Goal: Task Accomplishment & Management: Manage account settings

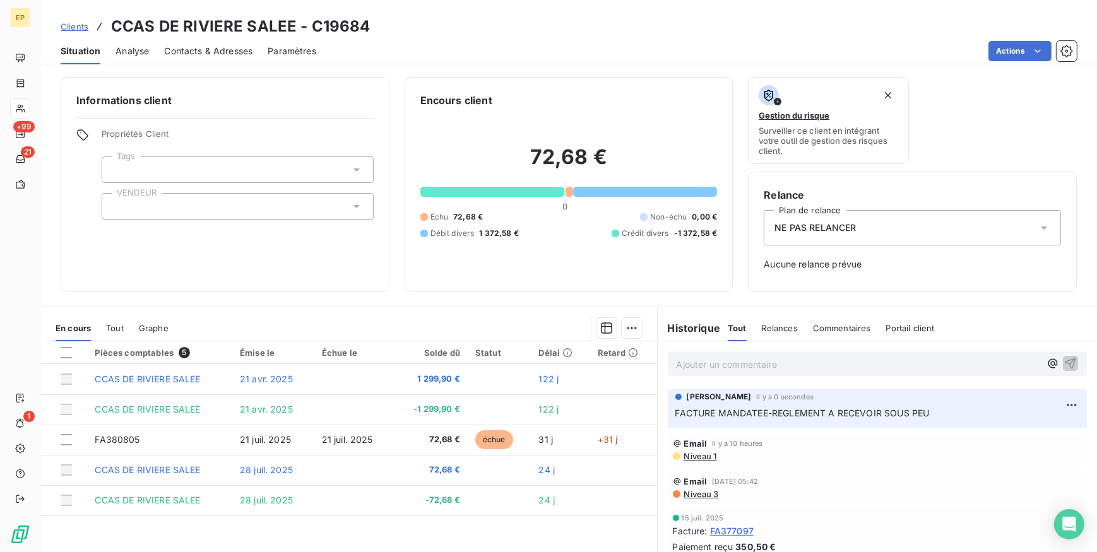
scroll to position [57, 0]
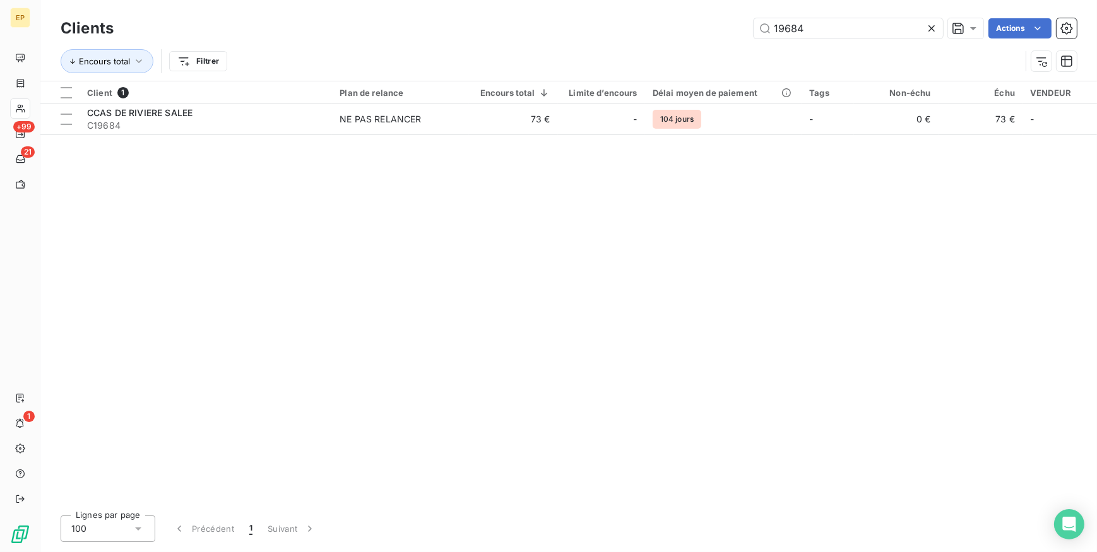
drag, startPoint x: 822, startPoint y: 30, endPoint x: 573, endPoint y: -18, distance: 253.2
click at [573, 0] on html "EP +99 21 1 Clients 19684 Actions Encours total Filtrer Client 1 Plan de relanc…" at bounding box center [548, 276] width 1097 height 552
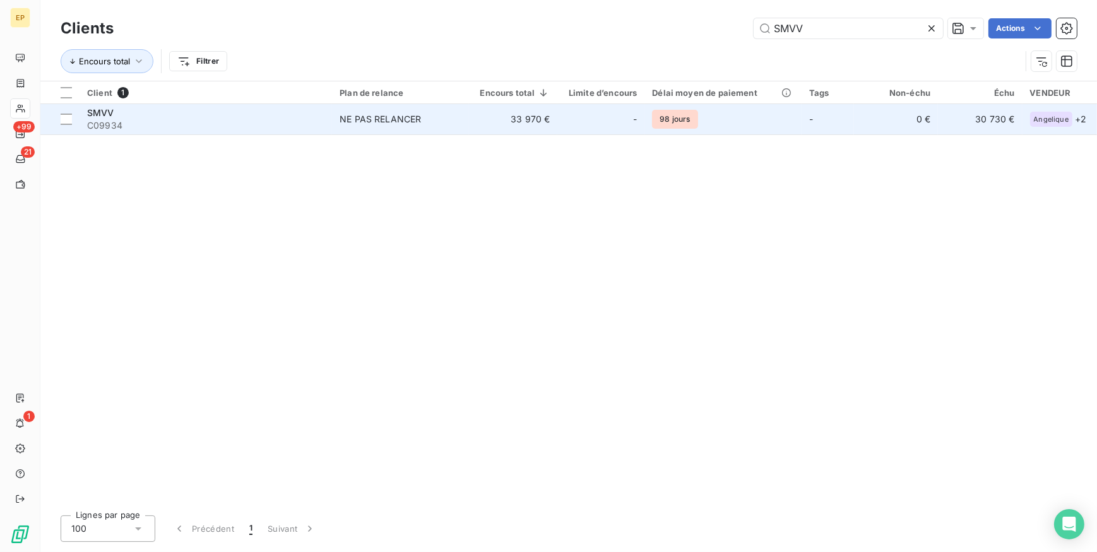
type input "SMVV"
click at [403, 117] on div "NE PAS RELANCER" at bounding box center [379, 119] width 81 height 13
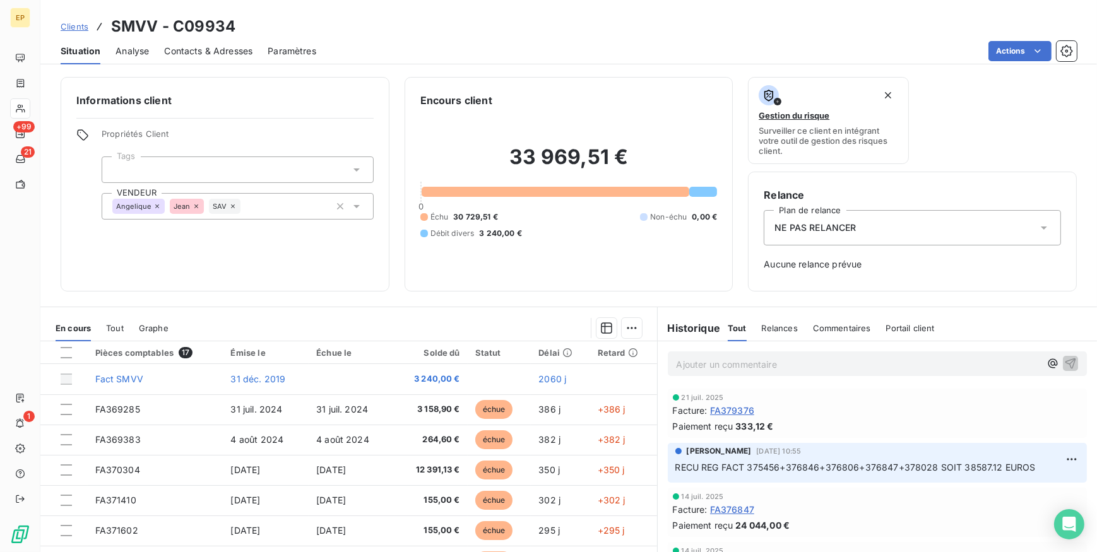
scroll to position [57, 0]
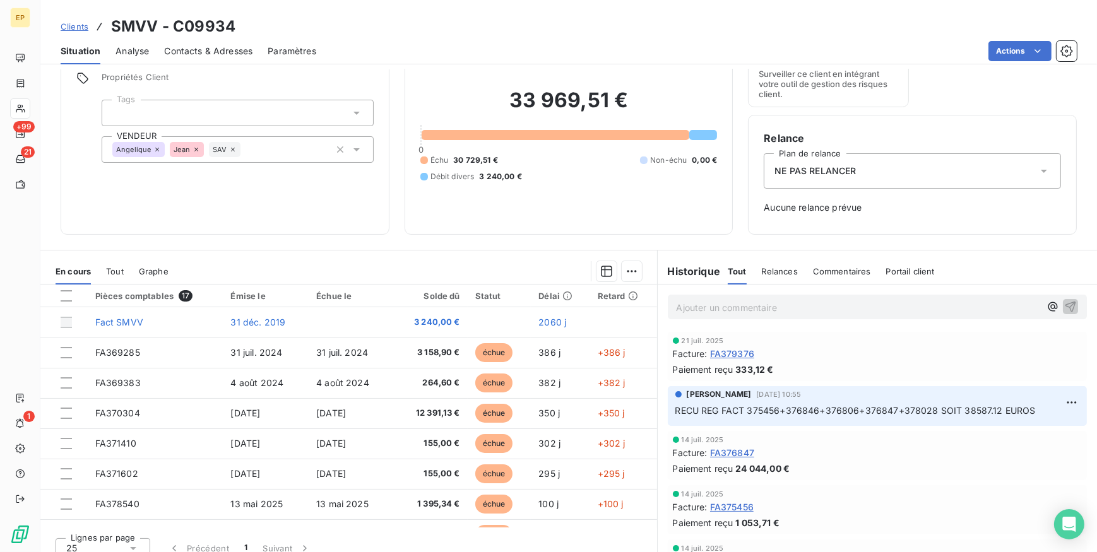
click at [702, 305] on p "Ajouter un commentaire ﻿" at bounding box center [858, 308] width 364 height 16
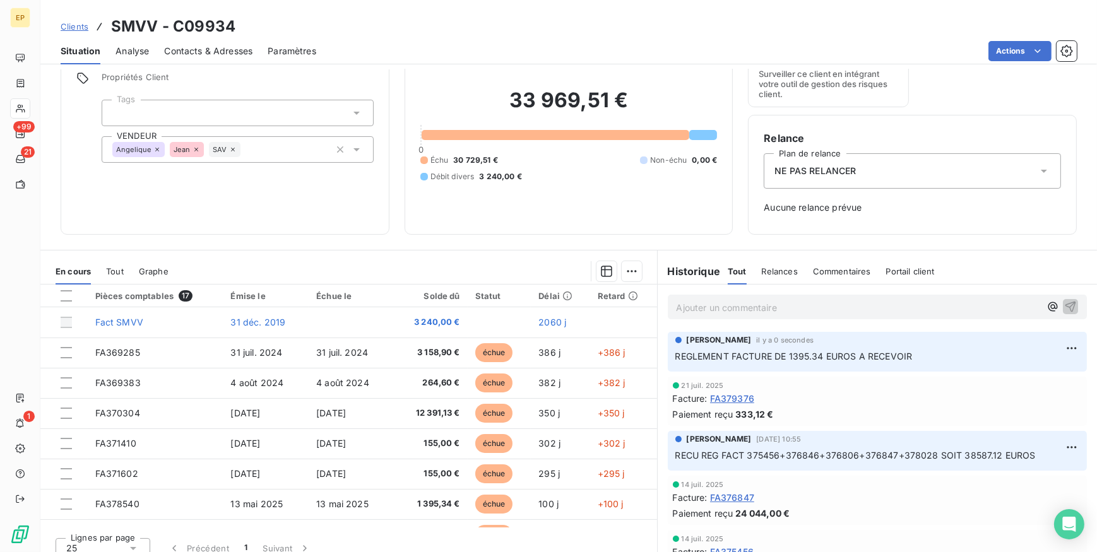
click at [702, 314] on p "Ajouter un commentaire ﻿" at bounding box center [858, 308] width 364 height 16
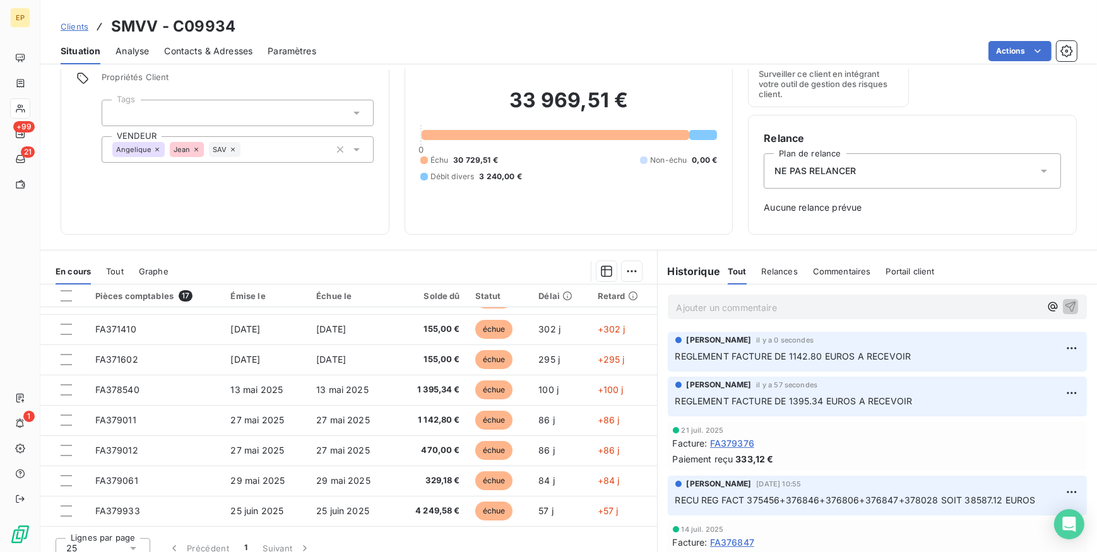
click at [689, 300] on p "Ajouter un commentaire ﻿" at bounding box center [858, 308] width 364 height 16
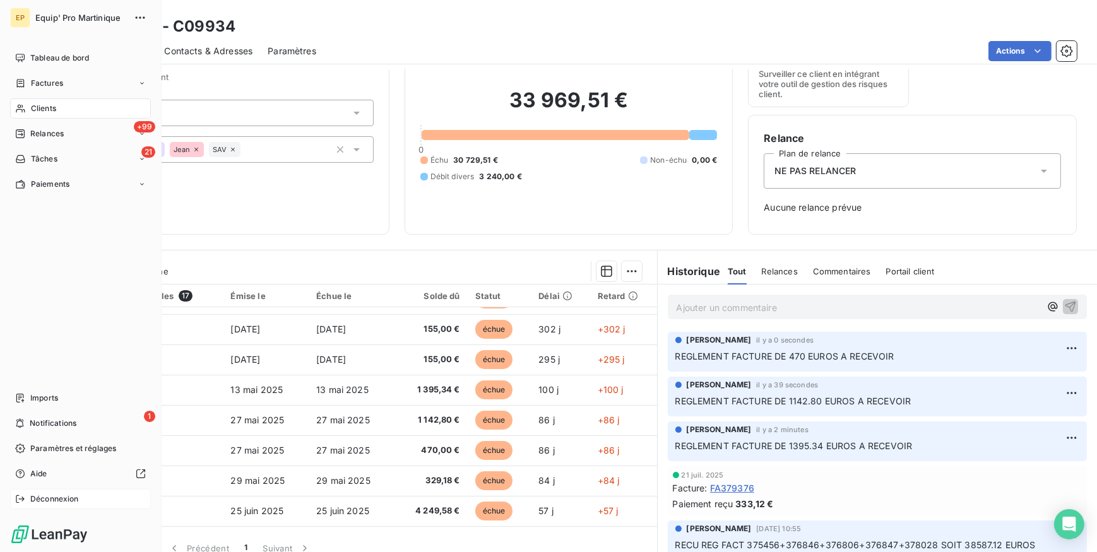
click at [45, 494] on span "Déconnexion" at bounding box center [54, 498] width 49 height 11
